Goal: Task Accomplishment & Management: Manage account settings

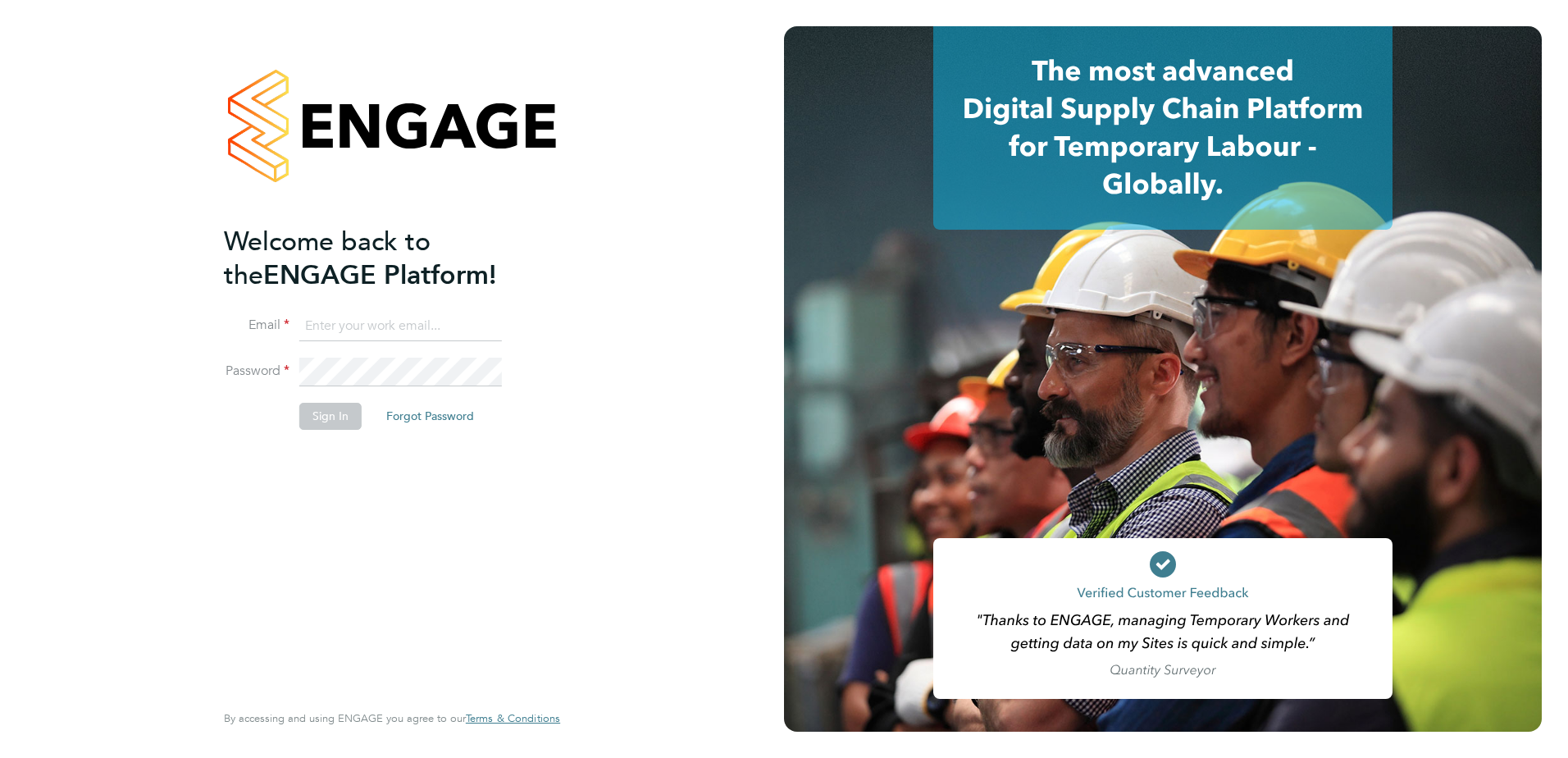
type input "[EMAIL_ADDRESS][DOMAIN_NAME]"
click at [314, 416] on button "Sign In" at bounding box center [331, 416] width 63 height 26
click at [332, 420] on button "Sign In" at bounding box center [331, 416] width 63 height 26
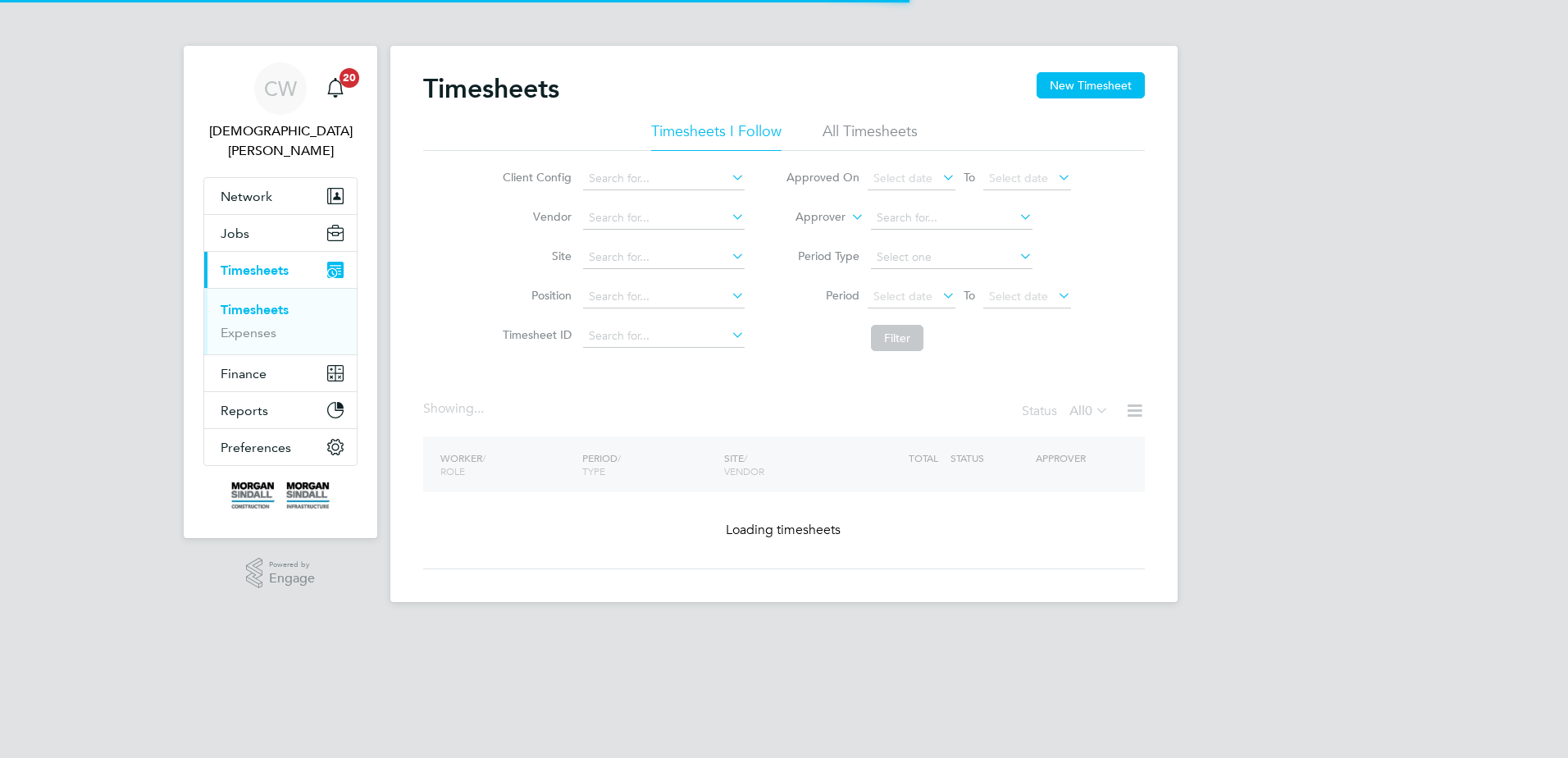
click at [772, 429] on div "Showing ... Status All 0" at bounding box center [784, 418] width 722 height 36
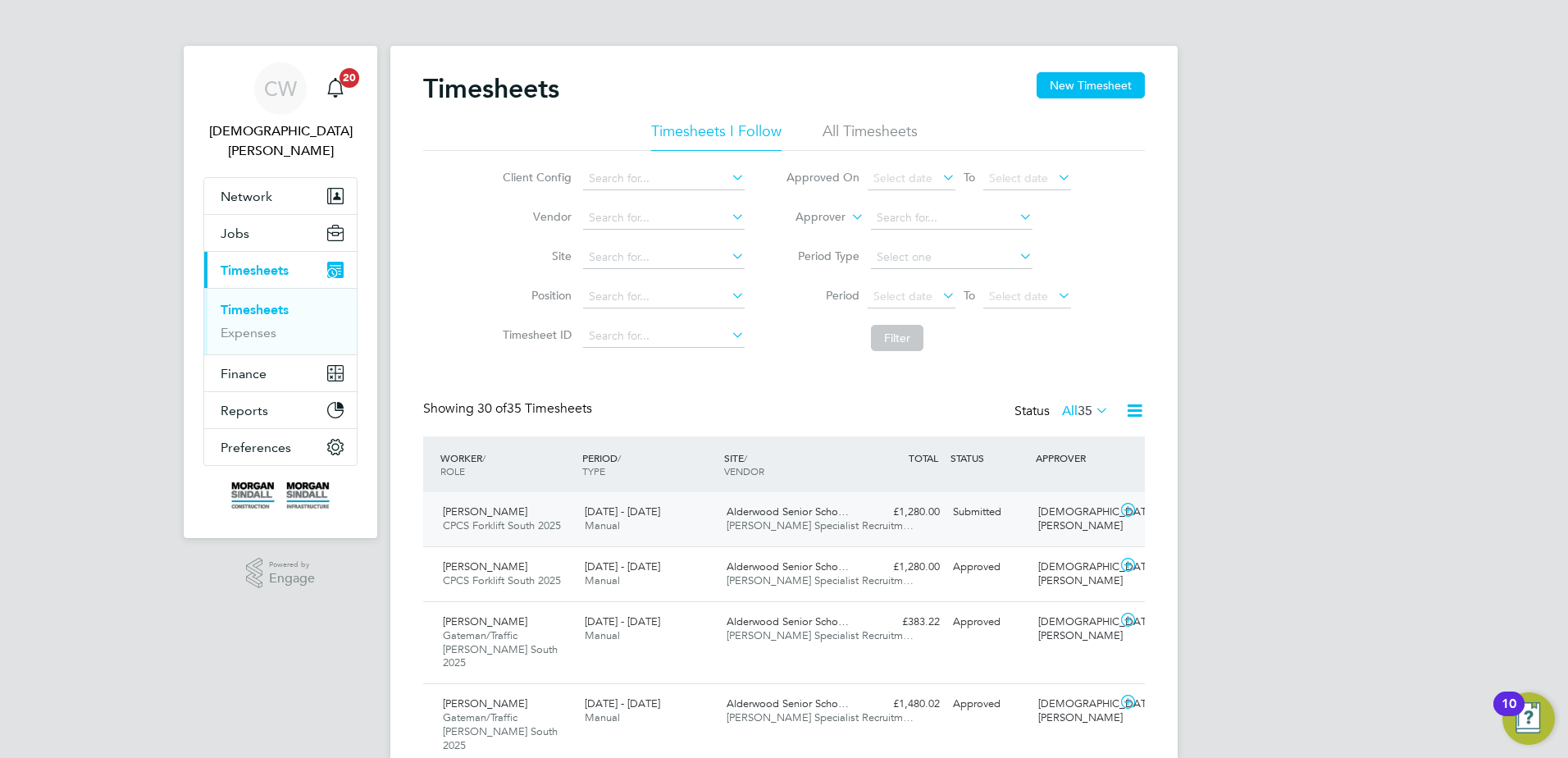
click at [1131, 508] on icon at bounding box center [1129, 510] width 21 height 13
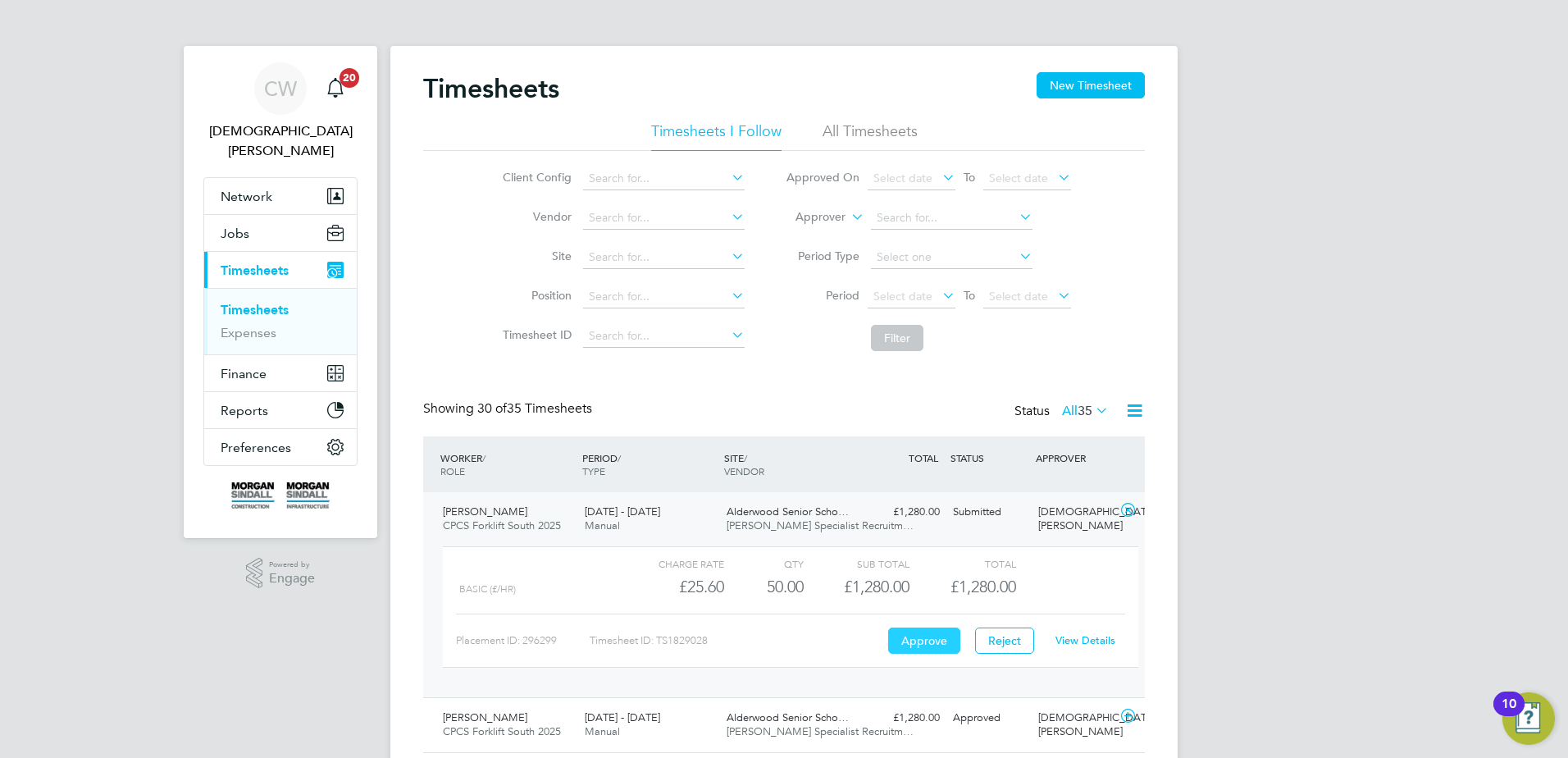
click at [906, 642] on button "Approve" at bounding box center [924, 641] width 72 height 26
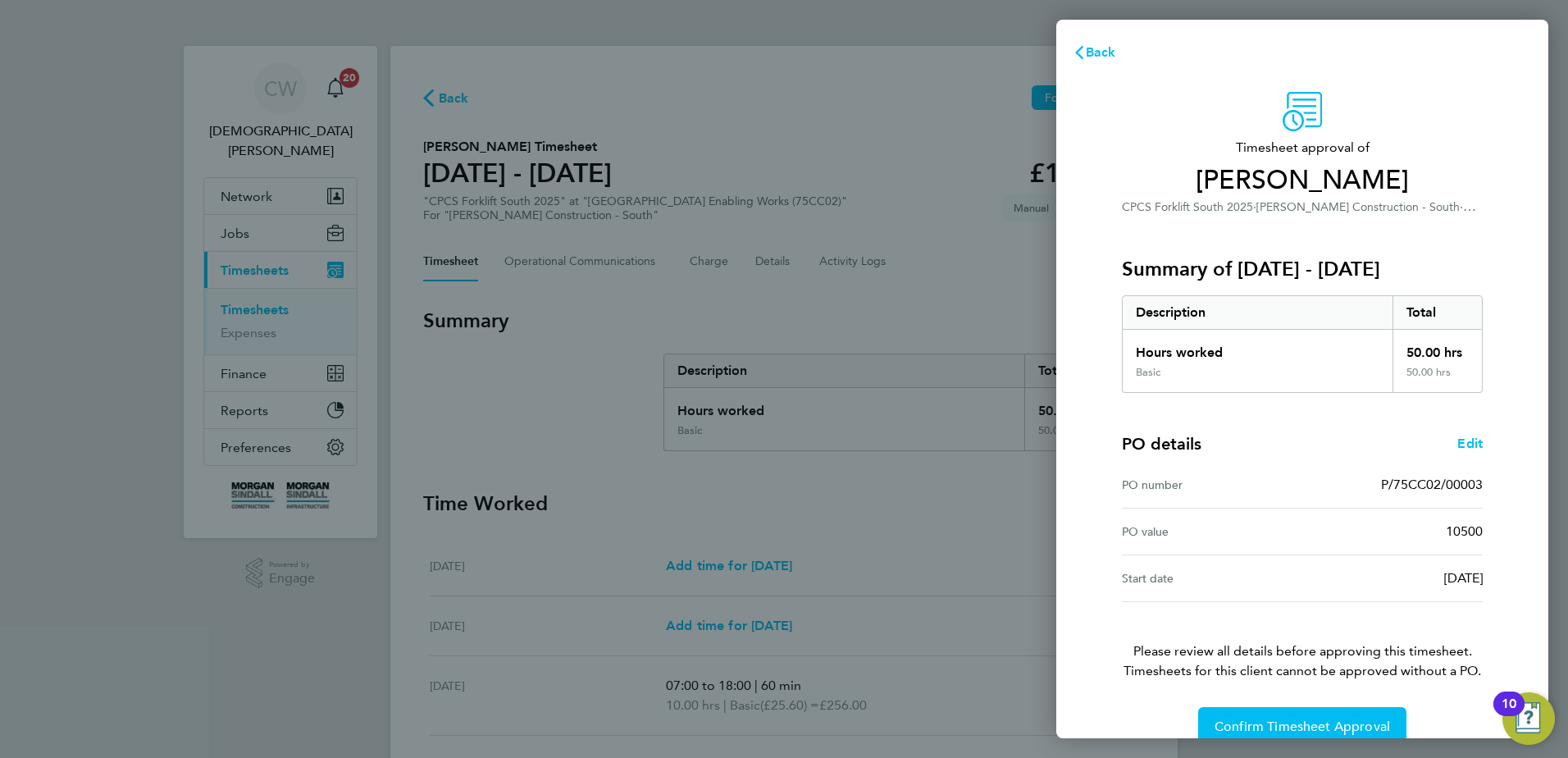
scroll to position [28, 0]
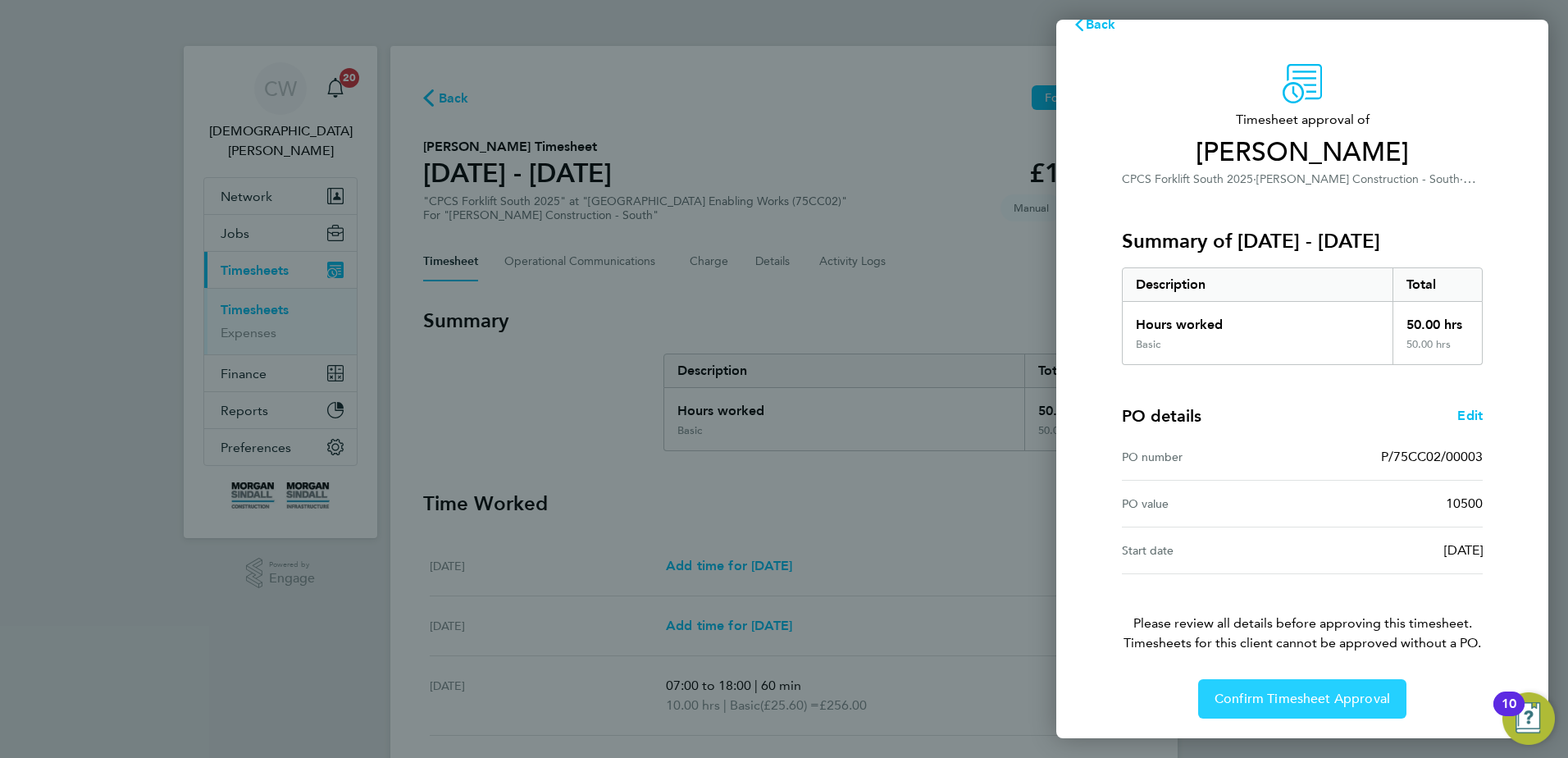
click at [1297, 695] on span "Confirm Timesheet Approval" at bounding box center [1303, 699] width 176 height 17
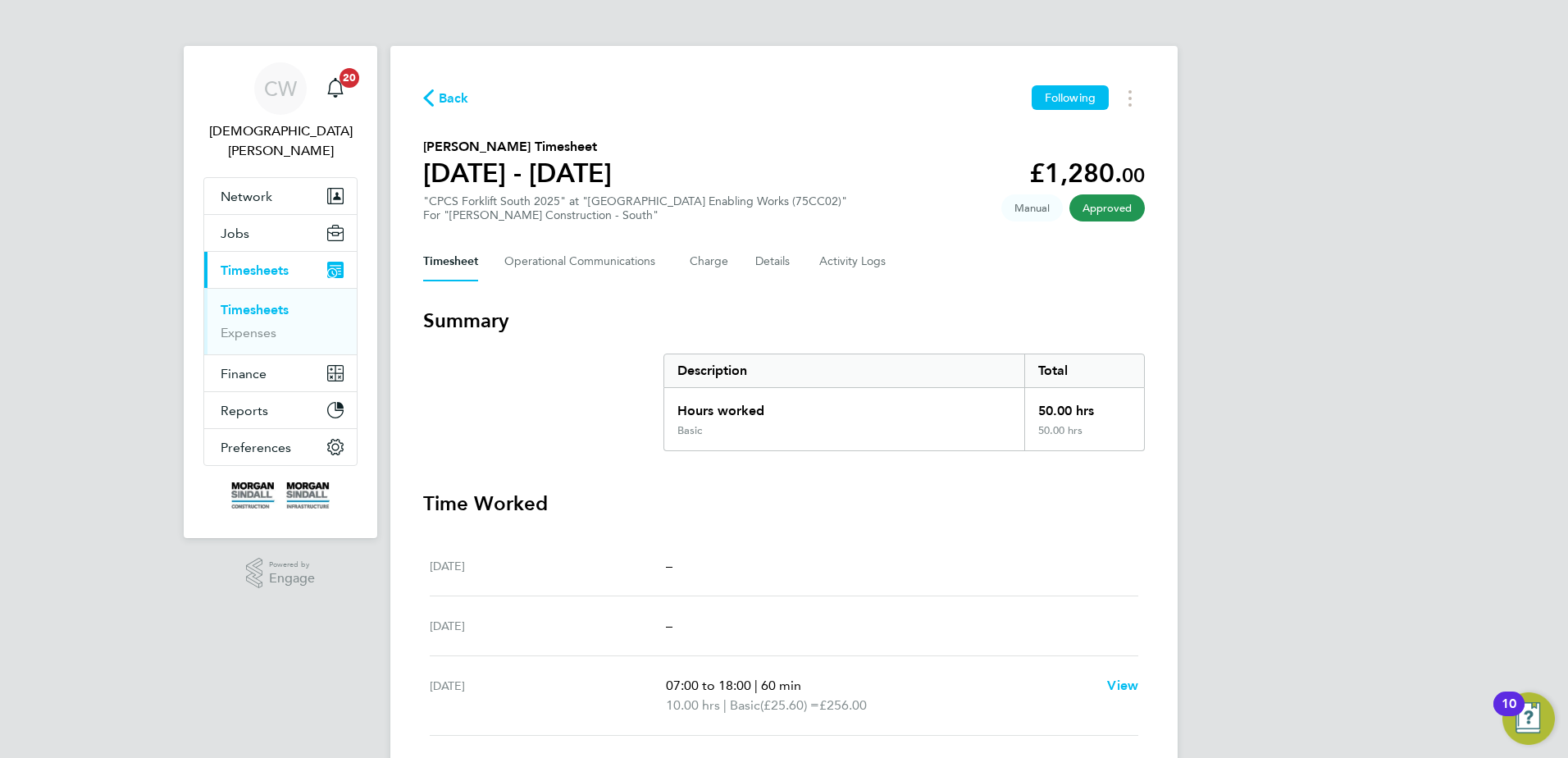
click at [244, 302] on link "Timesheets" at bounding box center [255, 310] width 68 height 16
